Goal: Task Accomplishment & Management: Complete application form

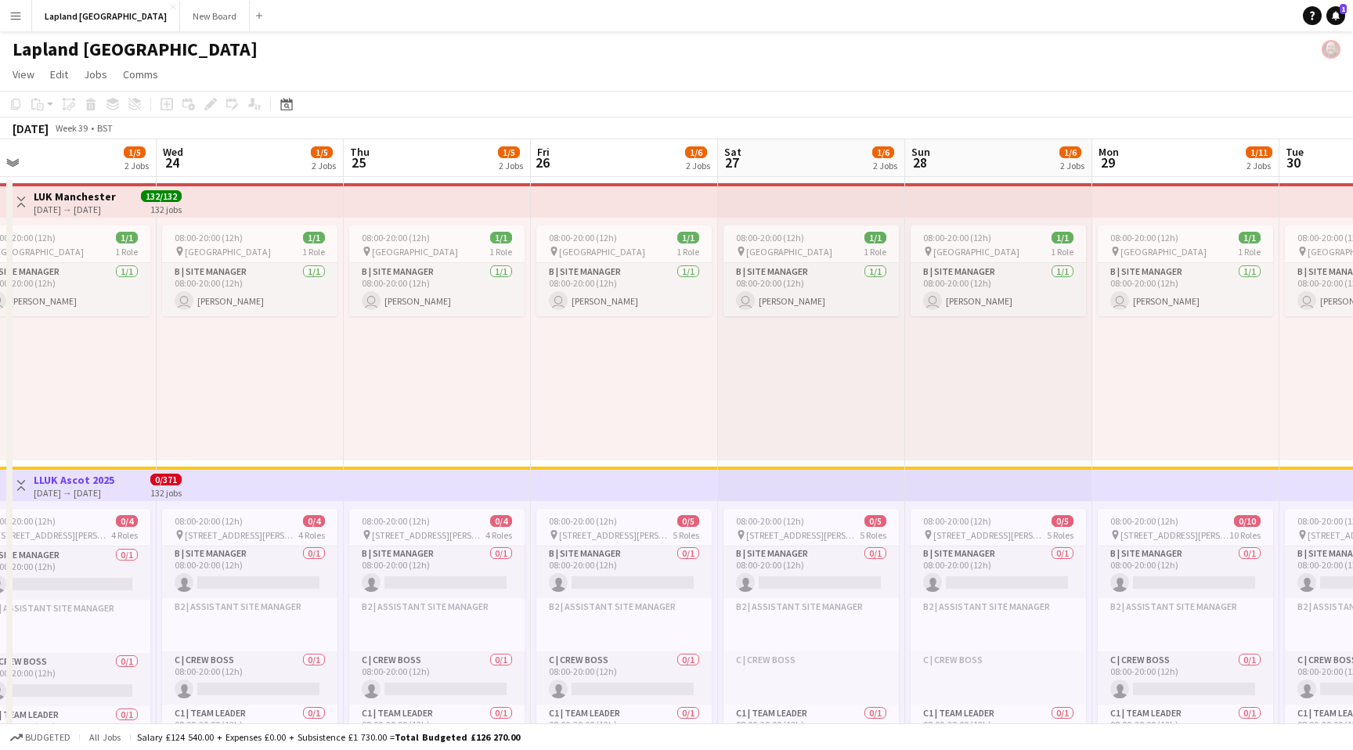
click at [13, 17] on app-icon "Menu" at bounding box center [15, 15] width 13 height 13
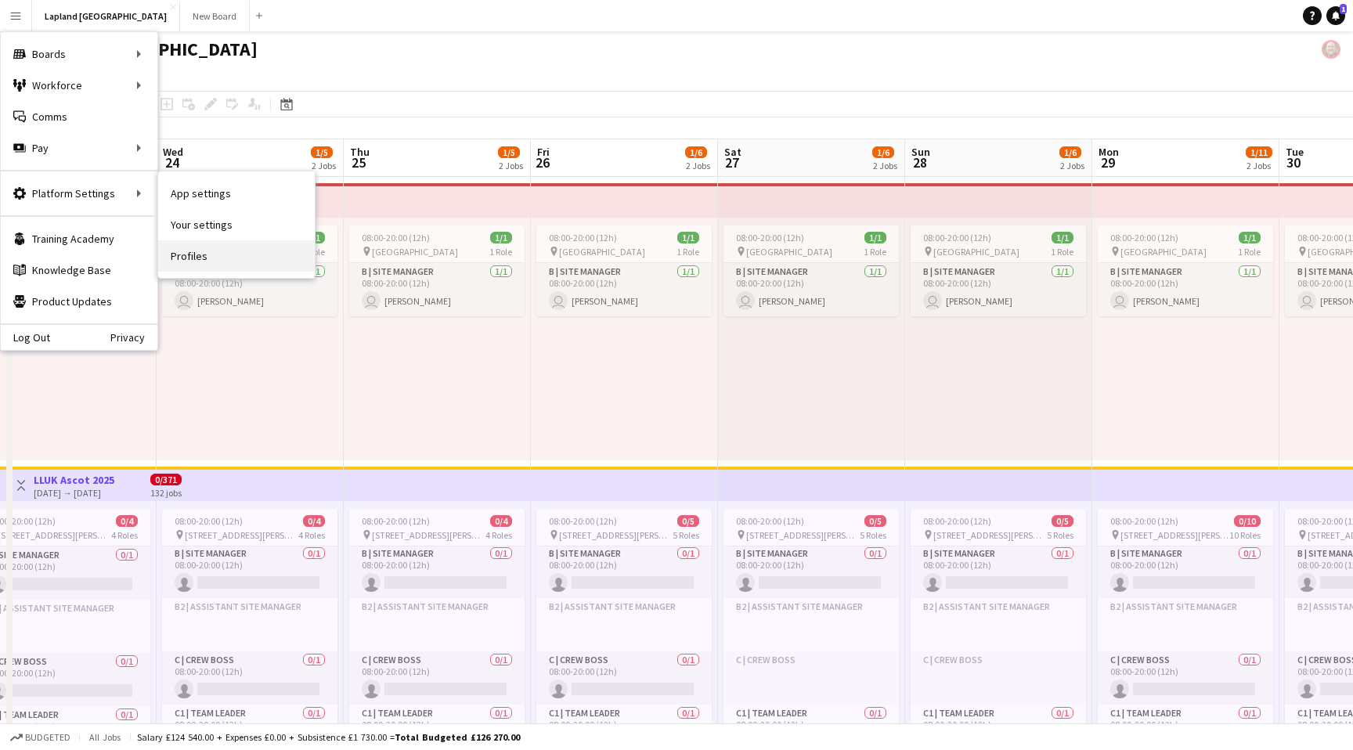
click at [188, 257] on link "Profiles" at bounding box center [236, 255] width 157 height 31
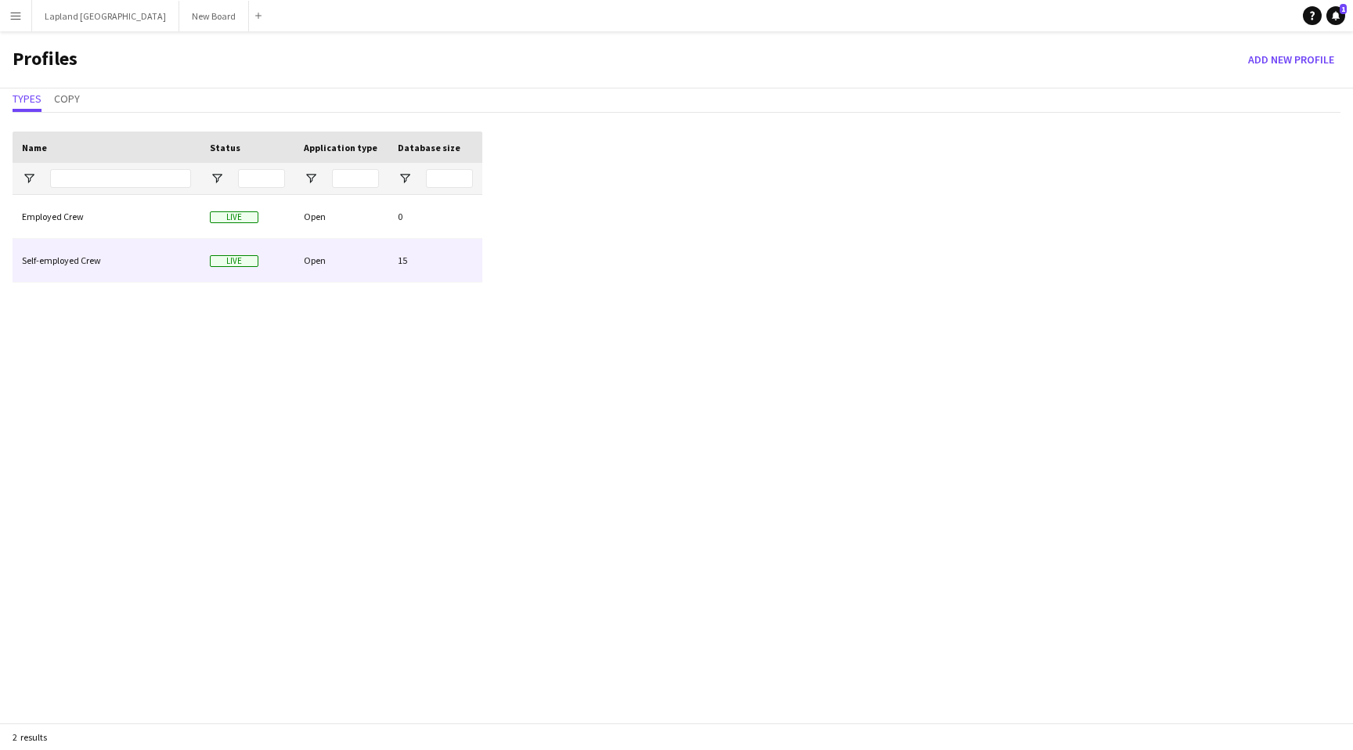
click at [90, 250] on div "Self-employed Crew" at bounding box center [107, 260] width 188 height 43
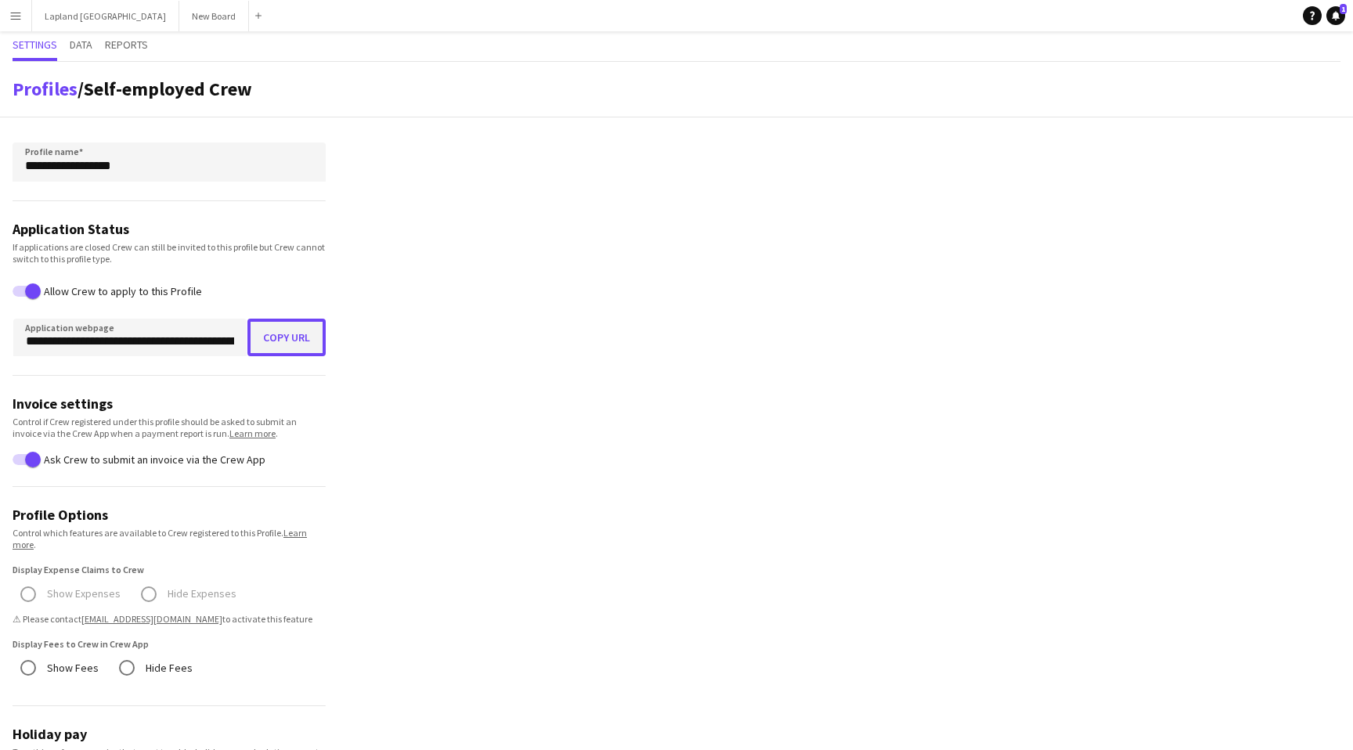
click at [290, 337] on button "Copy URL" at bounding box center [286, 338] width 78 height 38
click at [10, 21] on app-icon "Menu" at bounding box center [15, 15] width 13 height 13
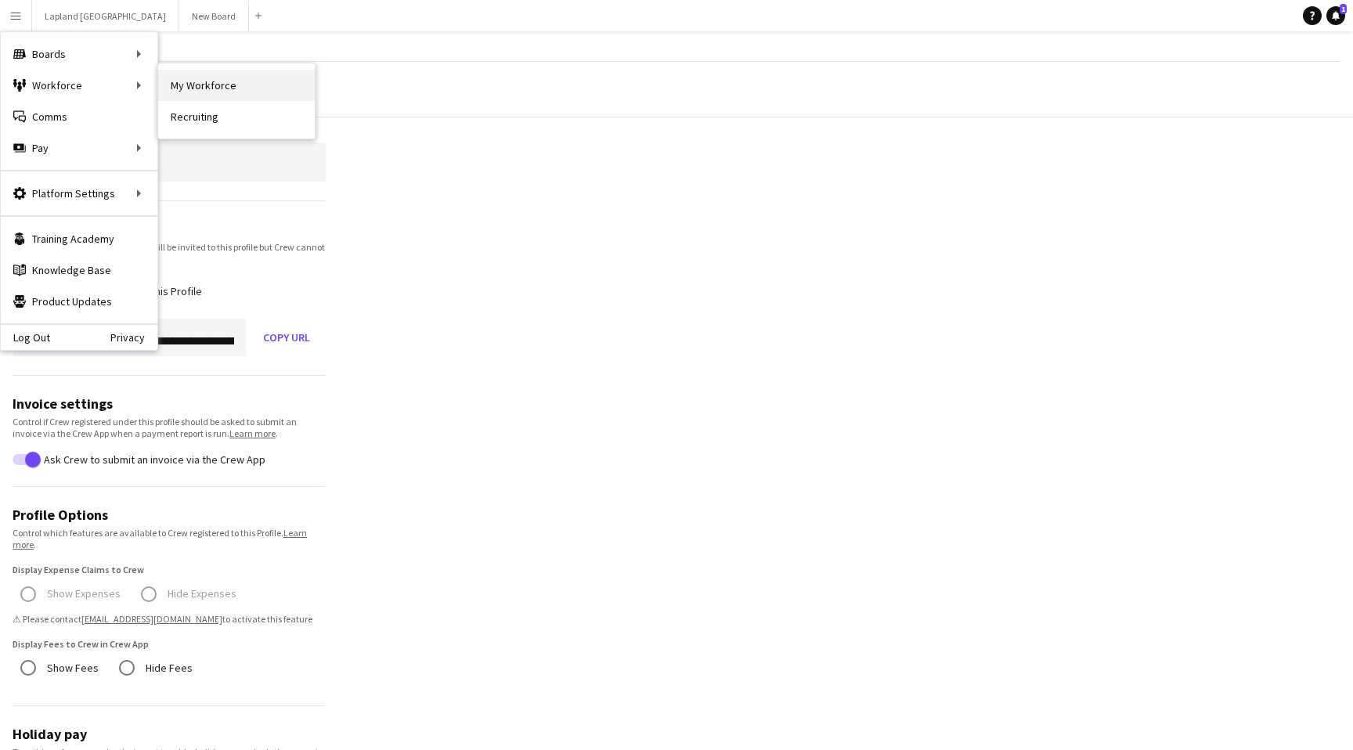
click at [227, 87] on link "My Workforce" at bounding box center [236, 85] width 157 height 31
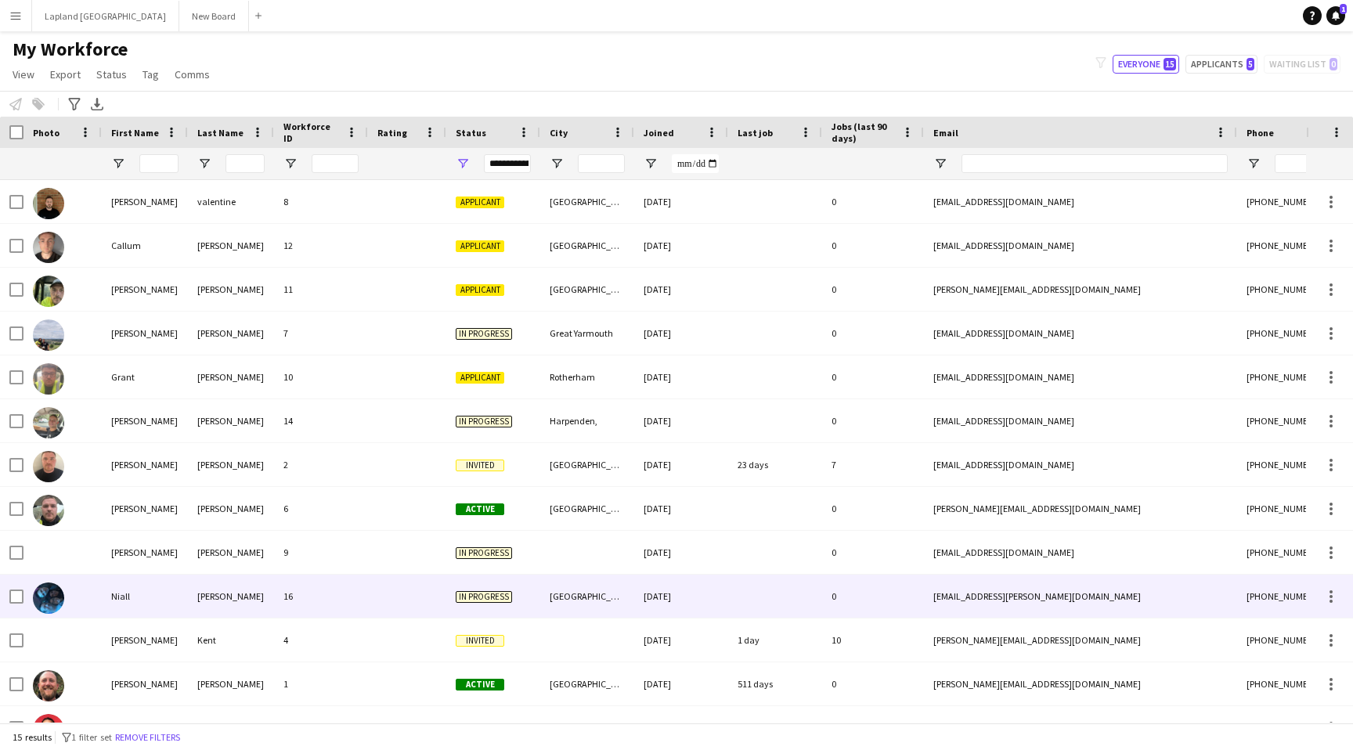
scroll to position [115, 0]
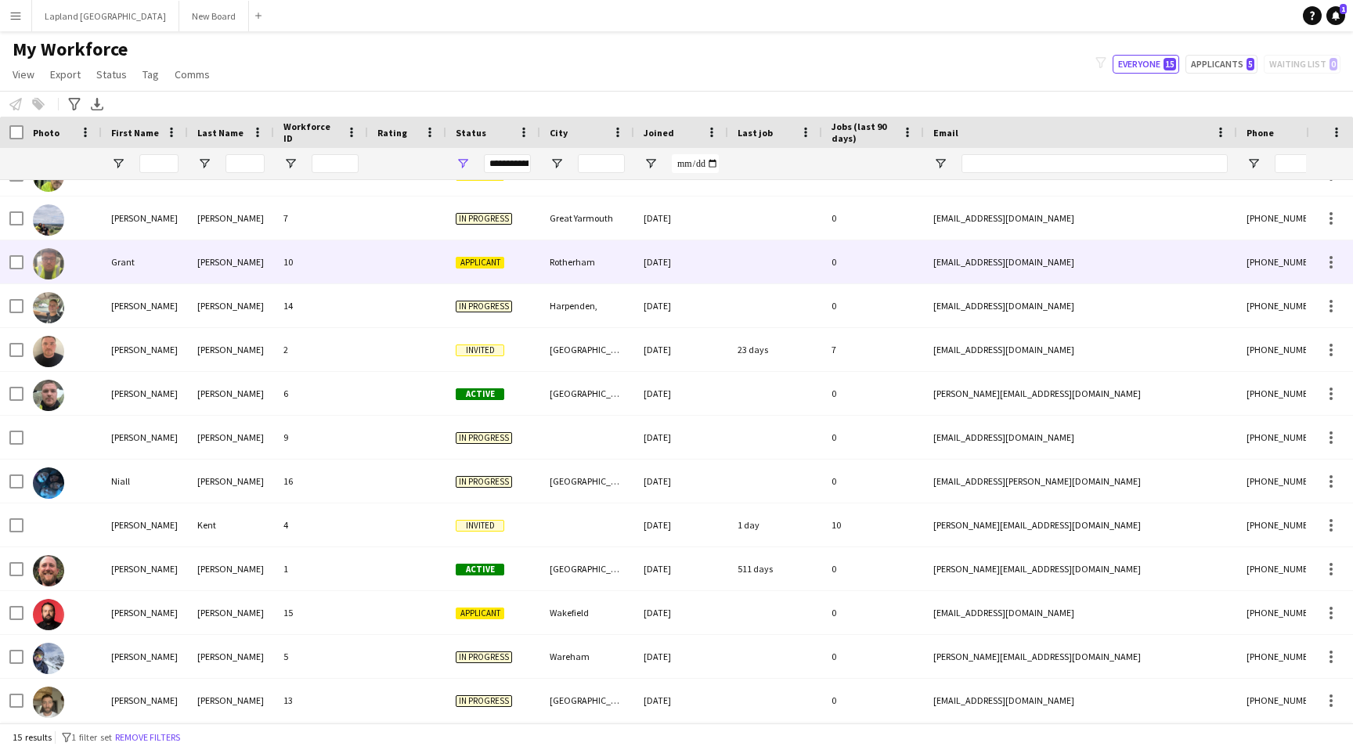
click at [769, 258] on div at bounding box center [775, 261] width 94 height 43
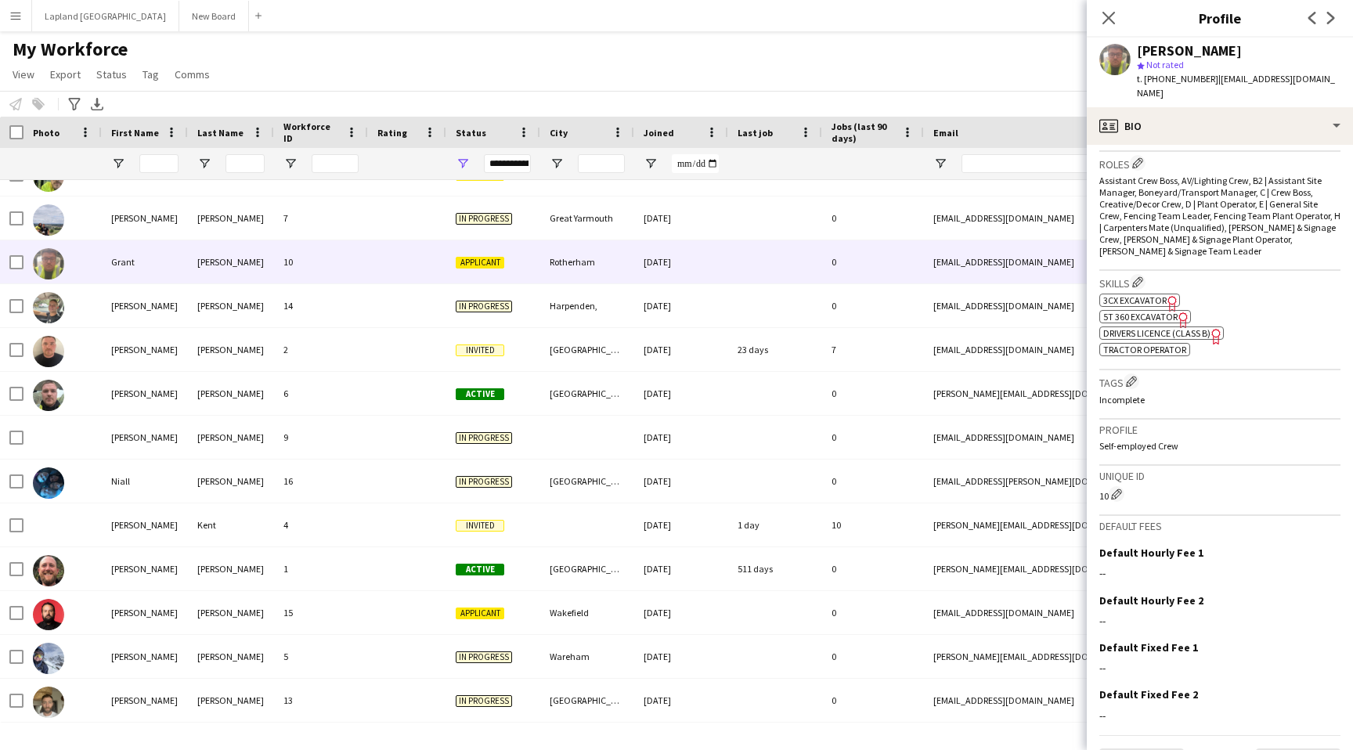
scroll to position [490, 0]
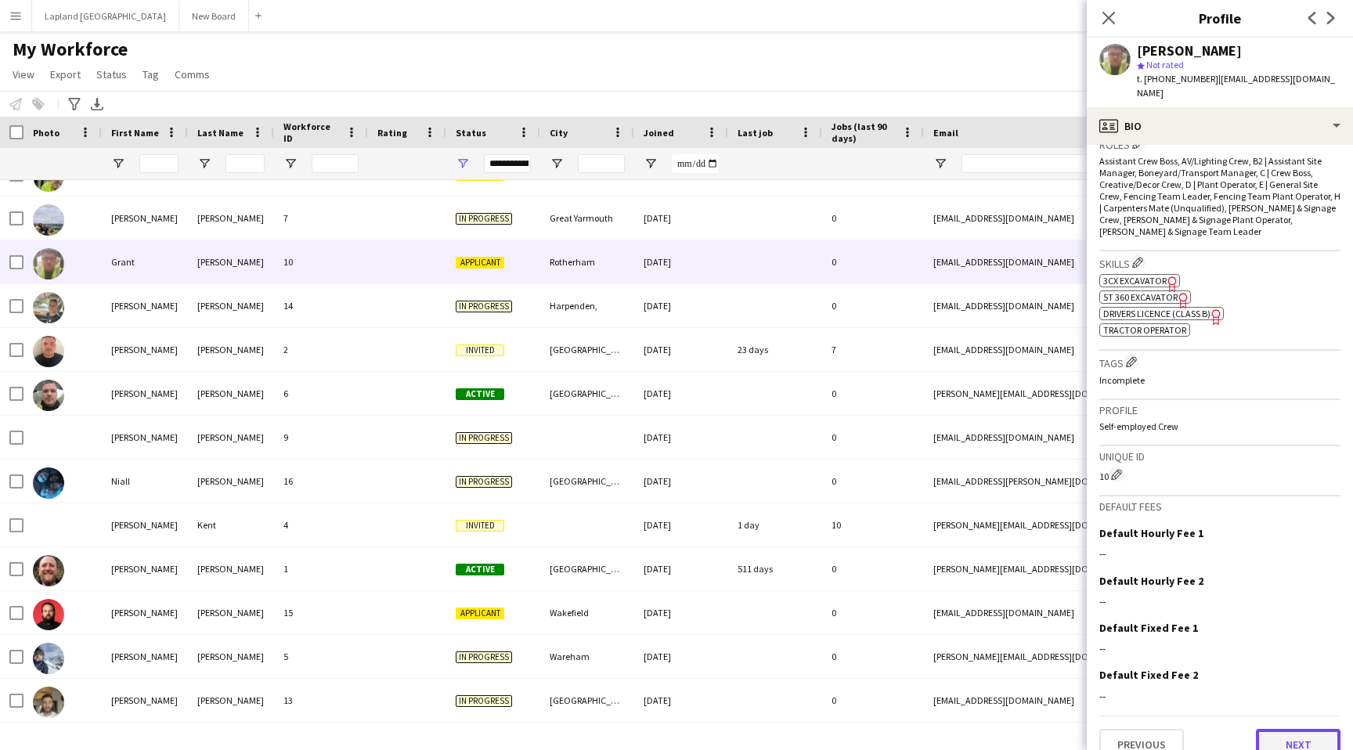
click at [1296, 729] on button "Next" at bounding box center [1297, 744] width 85 height 31
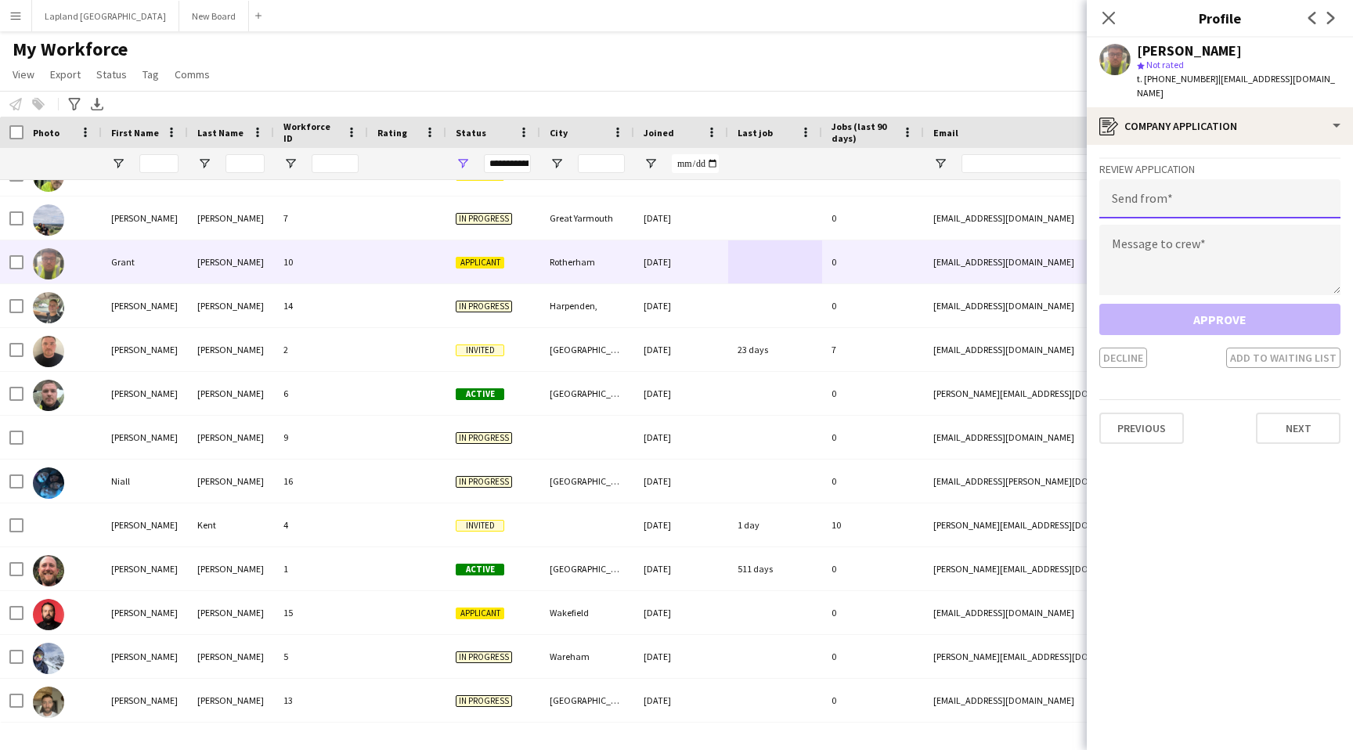
click at [1155, 185] on input "email" at bounding box center [1219, 198] width 241 height 39
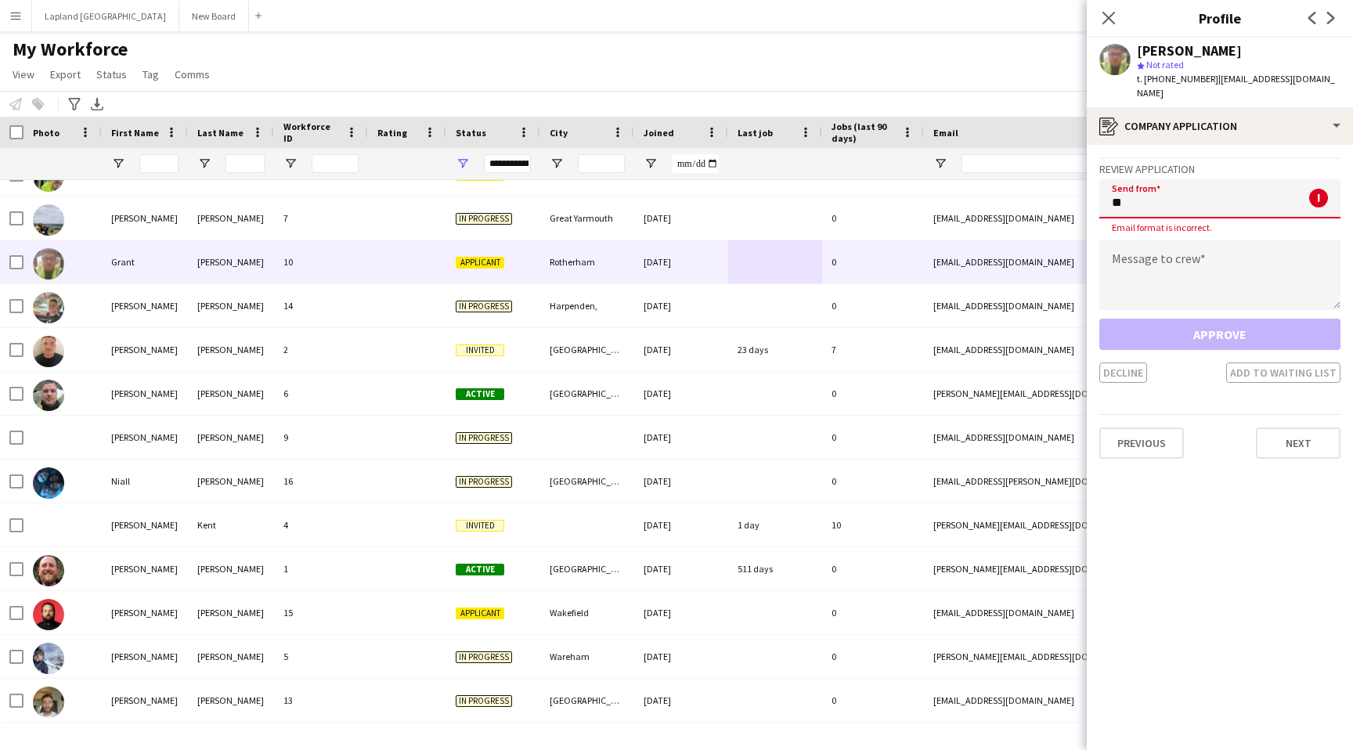
type input "*"
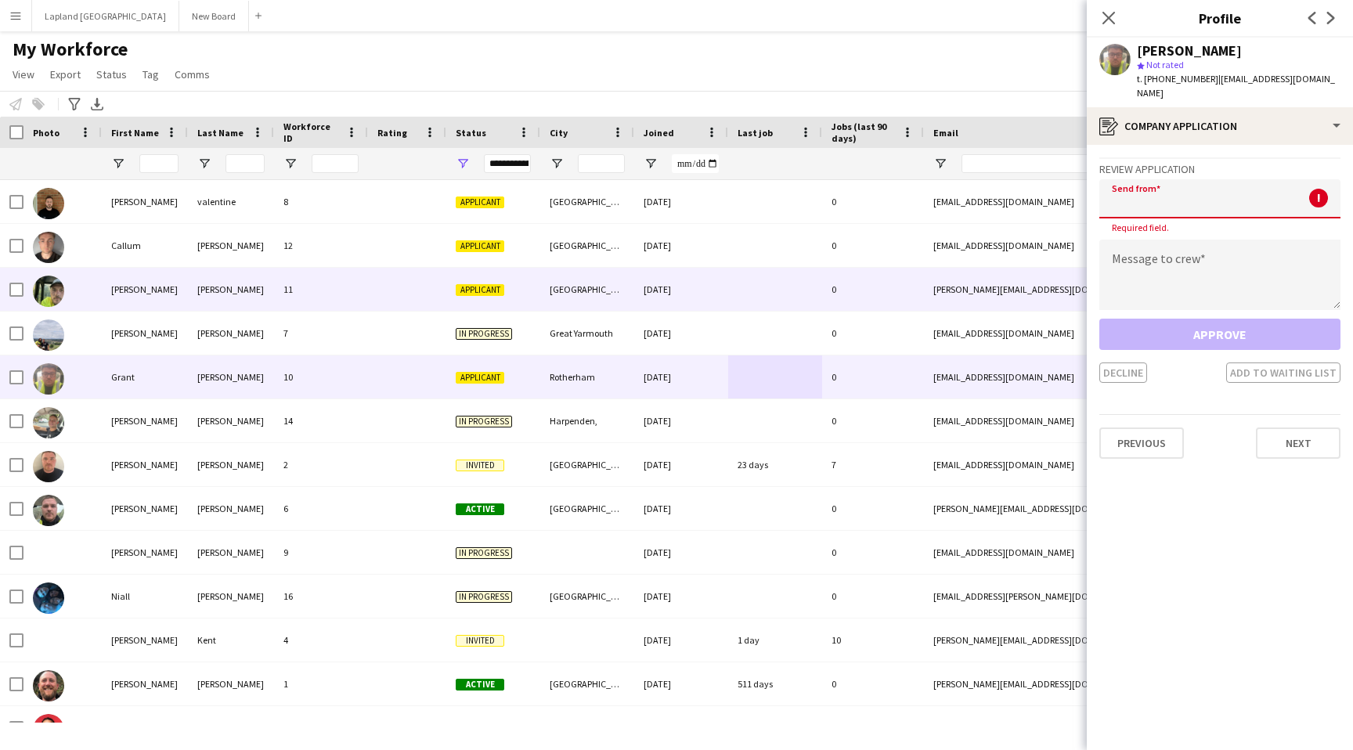
scroll to position [115, 0]
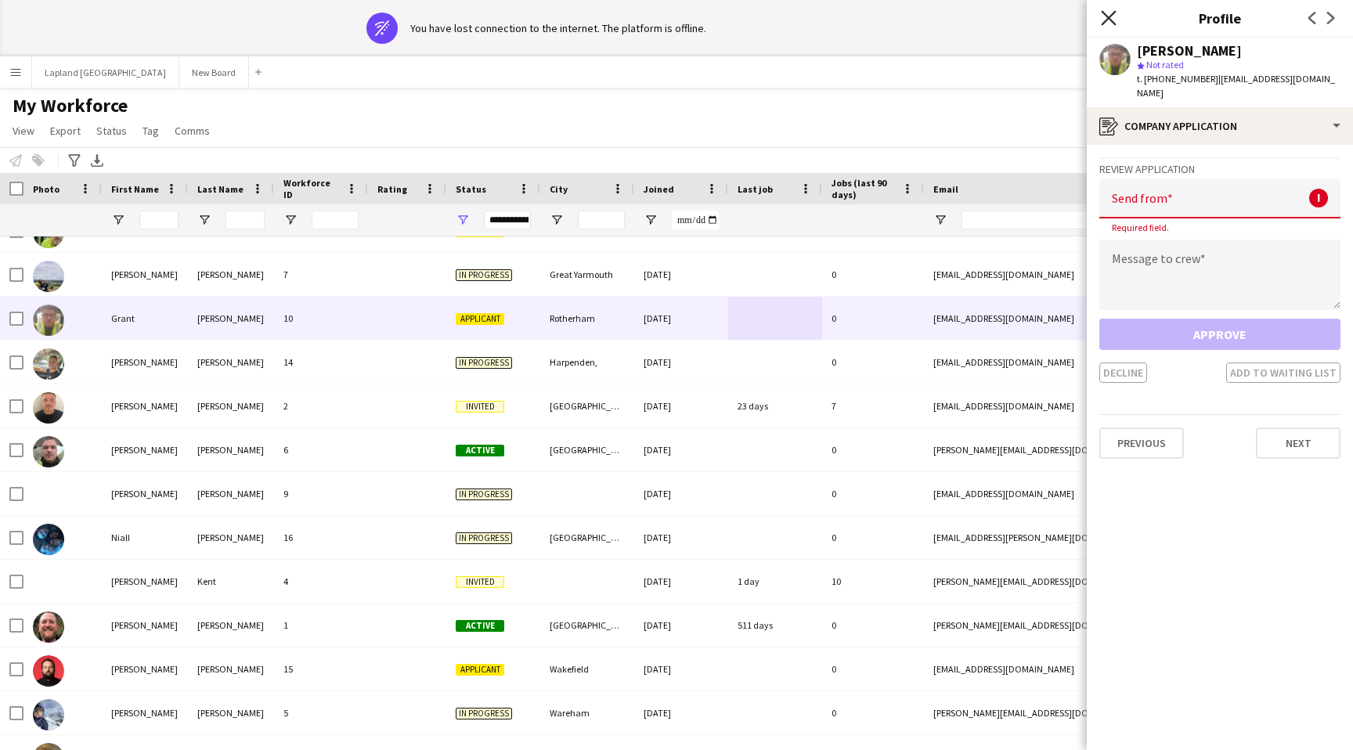
click at [1104, 23] on icon "Close pop-in" at bounding box center [1107, 17] width 15 height 15
